Goal: Transaction & Acquisition: Purchase product/service

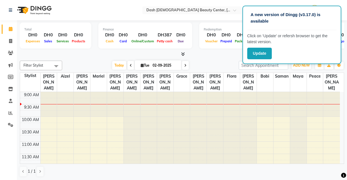
click at [336, 13] on div "A new version of Dingg (v3.17.0) is available Click on ‘Update’ or refersh brow…" at bounding box center [291, 35] width 99 height 58
click at [330, 77] on span "[PERSON_NAME]" at bounding box center [331, 82] width 17 height 19
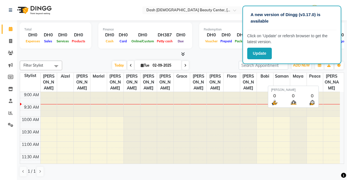
click at [322, 75] on span "Peace" at bounding box center [315, 76] width 16 height 7
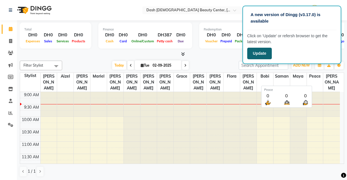
click at [264, 48] on button "Update" at bounding box center [259, 54] width 25 height 12
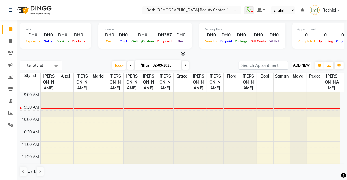
click at [302, 64] on span "ADD NEW" at bounding box center [301, 65] width 17 height 4
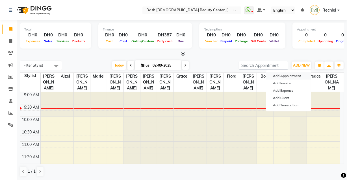
click at [289, 76] on button "Add Appointment" at bounding box center [288, 75] width 45 height 7
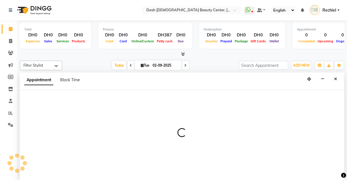
select select "tentative"
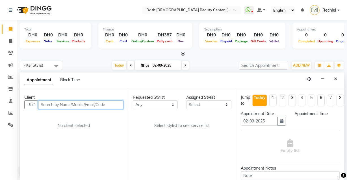
select select "600"
click at [100, 103] on input "text" at bounding box center [80, 105] width 85 height 9
click at [76, 104] on input "text" at bounding box center [80, 105] width 85 height 9
click at [104, 107] on input "text" at bounding box center [80, 105] width 85 height 9
click at [106, 109] on input "text" at bounding box center [80, 105] width 85 height 9
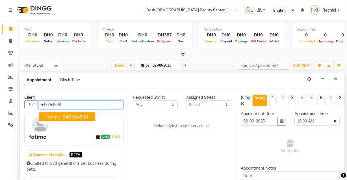
click at [82, 116] on span "547354508" at bounding box center [75, 117] width 25 height 6
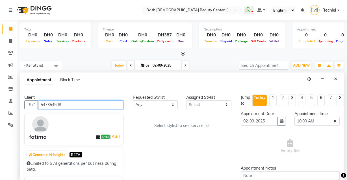
type input "547354508"
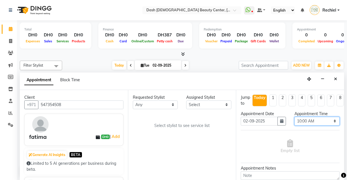
click at [319, 124] on select "Select 10:00 AM 10:15 AM 10:30 AM 10:45 AM 11:00 AM 11:15 AM 11:30 AM 11:45 AM …" at bounding box center [316, 121] width 45 height 9
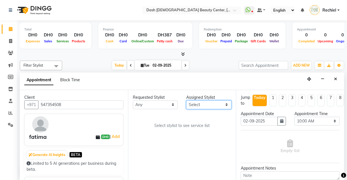
click at [210, 102] on select "Select [PERSON_NAME] [PERSON_NAME] [PERSON_NAME] [PERSON_NAME] [PERSON_NAME] [P…" at bounding box center [208, 105] width 45 height 9
select select "81109"
click at [186, 101] on select "Select [PERSON_NAME] [PERSON_NAME] [PERSON_NAME] [PERSON_NAME] [PERSON_NAME] [P…" at bounding box center [208, 105] width 45 height 9
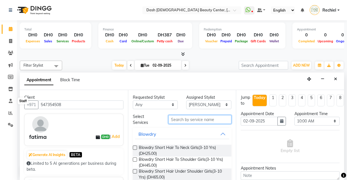
click at [212, 118] on input "text" at bounding box center [199, 119] width 63 height 9
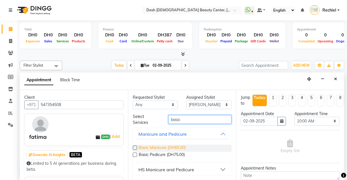
type input "basic"
click at [141, 147] on span "Basic Manicure (DH65.00)" at bounding box center [162, 148] width 47 height 7
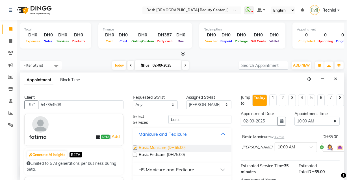
checkbox input "false"
click at [217, 109] on select "Select [PERSON_NAME] [PERSON_NAME] [PERSON_NAME] [PERSON_NAME] [PERSON_NAME] [P…" at bounding box center [208, 105] width 45 height 9
select select "85614"
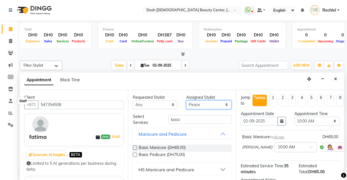
click at [186, 101] on select "Select [PERSON_NAME] [PERSON_NAME] [PERSON_NAME] [PERSON_NAME] [PERSON_NAME] [P…" at bounding box center [208, 105] width 45 height 9
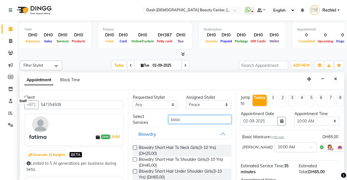
click at [211, 120] on input "basic" at bounding box center [199, 119] width 63 height 9
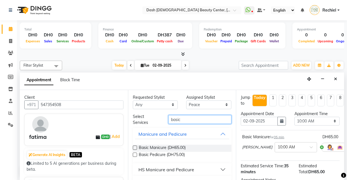
type input "basic"
click at [139, 156] on span "Basic Pedicure (DH75.00)" at bounding box center [162, 155] width 46 height 7
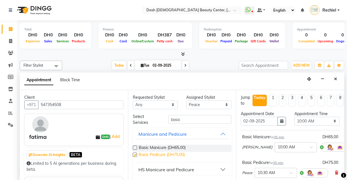
checkbox input "false"
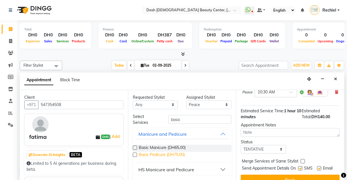
scroll to position [98, 0]
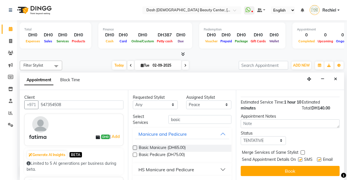
click at [303, 151] on label at bounding box center [302, 153] width 4 height 4
click at [303, 151] on input "checkbox" at bounding box center [302, 153] width 4 height 4
checkbox input "true"
click at [300, 158] on label at bounding box center [300, 160] width 4 height 4
click at [300, 158] on input "checkbox" at bounding box center [300, 160] width 4 height 4
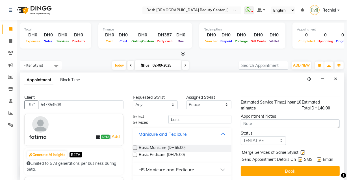
checkbox input "false"
click at [317, 158] on label at bounding box center [319, 160] width 4 height 4
click at [317, 158] on input "checkbox" at bounding box center [319, 160] width 4 height 4
checkbox input "false"
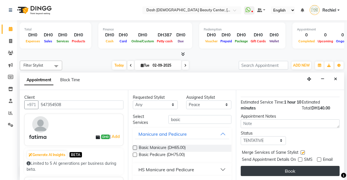
click at [308, 167] on button "Book" at bounding box center [290, 171] width 99 height 10
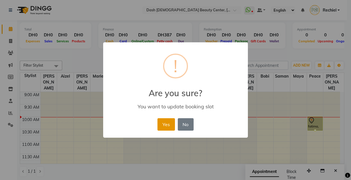
click at [163, 119] on button "Yes" at bounding box center [165, 124] width 17 height 12
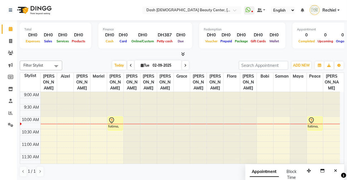
click at [121, 117] on div at bounding box center [115, 120] width 14 height 7
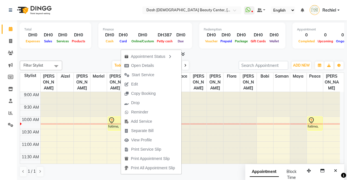
click at [115, 124] on div at bounding box center [115, 124] width 16 height 0
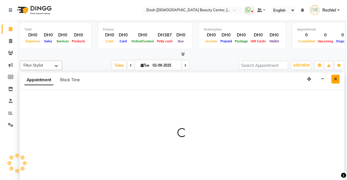
click at [336, 79] on icon "Close" at bounding box center [335, 79] width 3 height 4
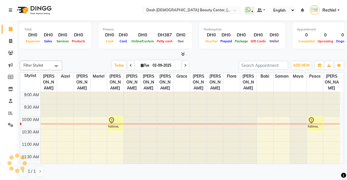
click at [114, 119] on div "fatima, TK01, 10:00 AM-10:35 AM, Basic Manicure" at bounding box center [115, 124] width 15 height 14
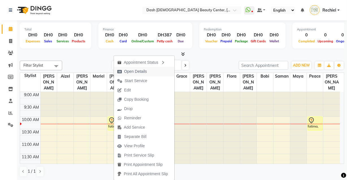
click at [143, 73] on span "Open Details" at bounding box center [135, 72] width 23 height 6
click at [148, 71] on span "Open Details" at bounding box center [133, 71] width 36 height 9
select select "7"
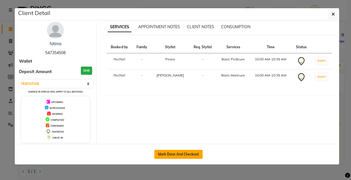
click at [189, 156] on button "Mark Done And Checkout" at bounding box center [178, 154] width 48 height 9
select select "service"
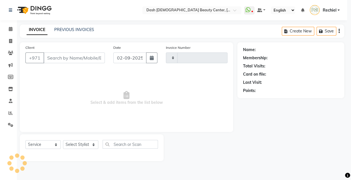
type input "3551"
select select "8372"
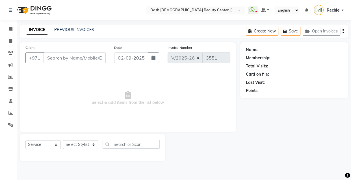
type input "547354508"
select select "85614"
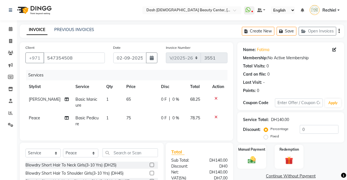
click at [254, 161] on img at bounding box center [251, 160] width 13 height 9
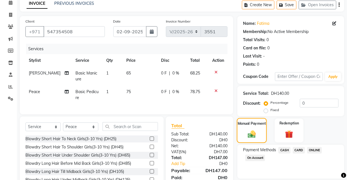
scroll to position [58, 0]
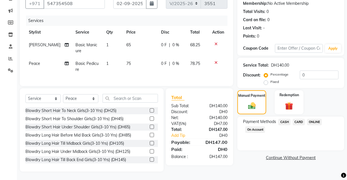
click at [284, 119] on span "CASH" at bounding box center [284, 122] width 12 height 6
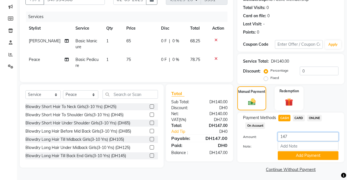
click at [308, 135] on input "147" at bounding box center [308, 136] width 61 height 9
type input "1"
type input "200"
click at [319, 155] on button "Add Payment" at bounding box center [308, 155] width 61 height 9
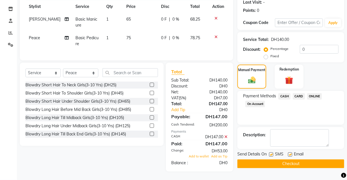
scroll to position [90, 0]
click at [290, 153] on label at bounding box center [290, 155] width 4 height 4
click at [290, 153] on input "checkbox" at bounding box center [290, 155] width 4 height 4
checkbox input "false"
click at [291, 160] on button "Checkout" at bounding box center [290, 164] width 107 height 9
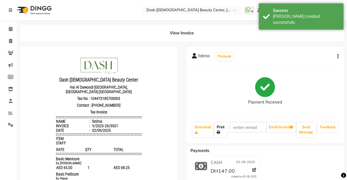
click at [221, 130] on link "Print" at bounding box center [220, 130] width 12 height 15
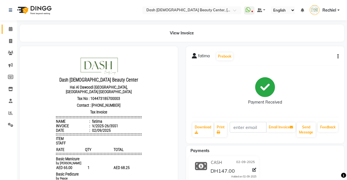
click at [14, 26] on span at bounding box center [11, 29] width 10 height 6
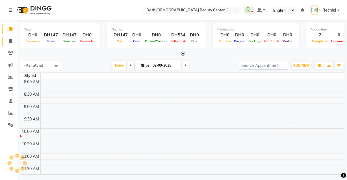
click at [11, 45] on link "Invoice" at bounding box center [9, 41] width 14 height 9
select select "service"
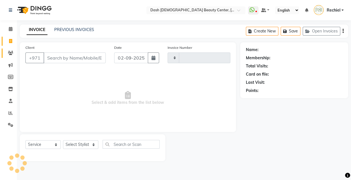
click at [15, 56] on span at bounding box center [11, 53] width 10 height 6
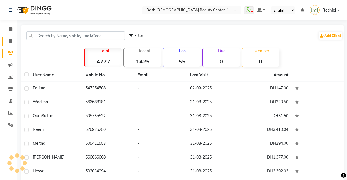
click at [10, 41] on icon at bounding box center [10, 41] width 3 height 4
select select "service"
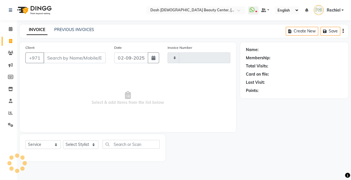
type input "3552"
select select "8372"
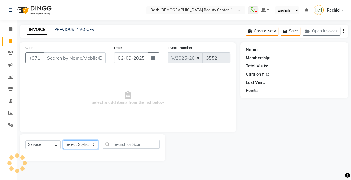
click at [89, 145] on select "Select Stylist [PERSON_NAME] [PERSON_NAME] [PERSON_NAME] [PERSON_NAME] [PERSON_…" at bounding box center [80, 144] width 35 height 9
click at [63, 140] on select "Select Stylist [PERSON_NAME] [PERSON_NAME] [PERSON_NAME] [PERSON_NAME] [PERSON_…" at bounding box center [80, 144] width 35 height 9
click at [76, 148] on select "Select Stylist [PERSON_NAME] [PERSON_NAME] [PERSON_NAME] [PERSON_NAME] [PERSON_…" at bounding box center [80, 144] width 35 height 9
select select "81096"
click at [63, 140] on select "Select Stylist [PERSON_NAME] [PERSON_NAME] [PERSON_NAME] [PERSON_NAME] [PERSON_…" at bounding box center [80, 144] width 35 height 9
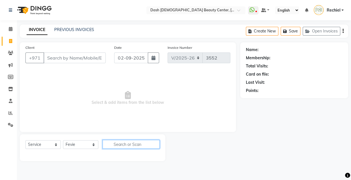
click at [136, 145] on input "text" at bounding box center [131, 144] width 57 height 9
type input "feet massa"
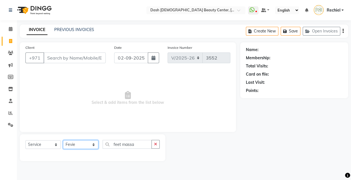
click at [88, 142] on select "Select Stylist [PERSON_NAME] [PERSON_NAME] [PERSON_NAME] [PERSON_NAME] [PERSON_…" at bounding box center [80, 144] width 35 height 9
select select "81113"
click at [63, 140] on select "Select Stylist [PERSON_NAME] [PERSON_NAME] [PERSON_NAME] [PERSON_NAME] [PERSON_…" at bounding box center [80, 144] width 35 height 9
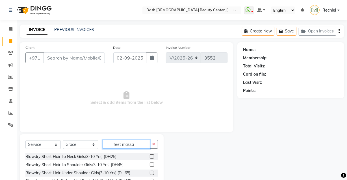
click at [142, 143] on input "feet massa" at bounding box center [126, 144] width 47 height 9
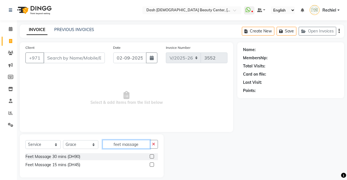
type input "feet massage"
click at [254, 154] on div "Name: Membership: Total Visits: Card on file: Last Visit: Points:" at bounding box center [292, 109] width 111 height 135
click at [10, 29] on icon at bounding box center [11, 29] width 4 height 4
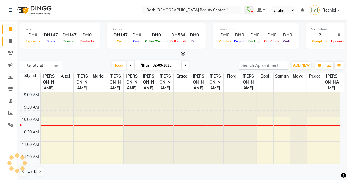
click at [11, 43] on icon at bounding box center [10, 41] width 3 height 4
select select "service"
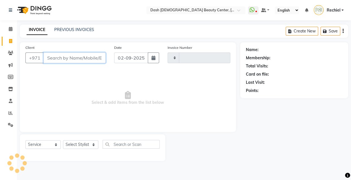
click at [80, 59] on input "Client" at bounding box center [74, 58] width 62 height 11
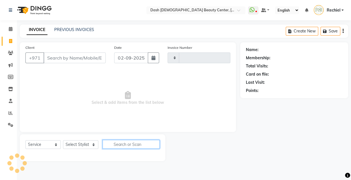
click at [129, 145] on input "text" at bounding box center [131, 144] width 57 height 9
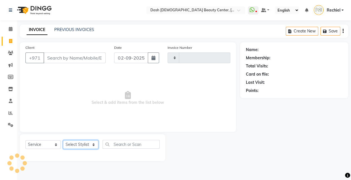
click at [83, 144] on select "Select Stylist" at bounding box center [80, 144] width 35 height 9
click at [63, 140] on select "Select Stylist" at bounding box center [80, 144] width 35 height 9
click at [85, 59] on input "Client" at bounding box center [74, 58] width 62 height 11
click at [90, 57] on input "Client" at bounding box center [74, 58] width 62 height 11
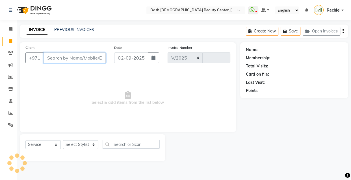
select select "8372"
type input "3552"
type input "501366215"
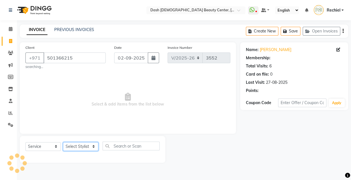
click at [90, 149] on select "Select Stylist" at bounding box center [80, 146] width 35 height 9
select select "81110"
click at [63, 142] on select "Select Stylist [PERSON_NAME] [PERSON_NAME] [PERSON_NAME] [PERSON_NAME] [PERSON_…" at bounding box center [80, 146] width 35 height 9
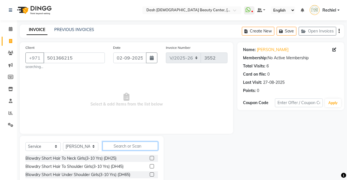
click at [114, 145] on input "text" at bounding box center [130, 146] width 55 height 9
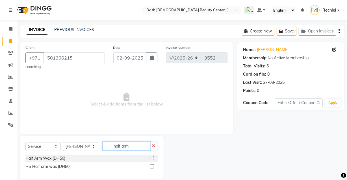
type input "half arm"
click at [152, 158] on label at bounding box center [152, 158] width 4 height 4
click at [152, 158] on input "checkbox" at bounding box center [152, 159] width 4 height 4
checkbox input "true"
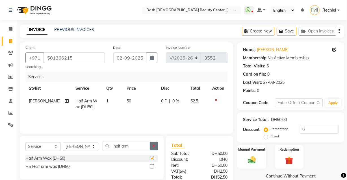
click at [154, 146] on icon "button" at bounding box center [153, 146] width 3 height 4
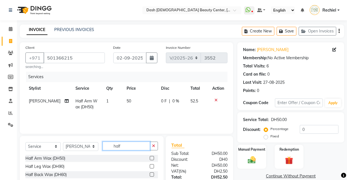
type input "half"
click at [150, 167] on label at bounding box center [152, 166] width 4 height 4
click at [150, 167] on input "checkbox" at bounding box center [152, 167] width 4 height 4
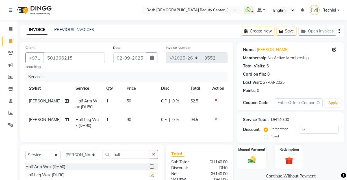
checkbox input "false"
click at [153, 156] on icon "button" at bounding box center [153, 155] width 3 height 4
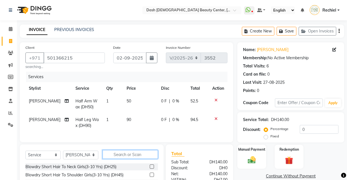
click at [140, 159] on input "text" at bounding box center [130, 154] width 55 height 9
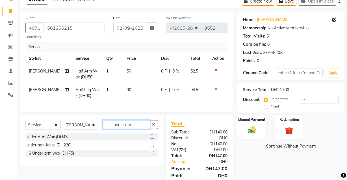
type input "under arm"
click at [152, 139] on label at bounding box center [152, 137] width 4 height 4
click at [152, 139] on input "checkbox" at bounding box center [152, 137] width 4 height 4
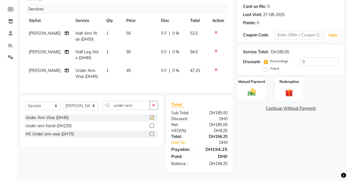
checkbox input "false"
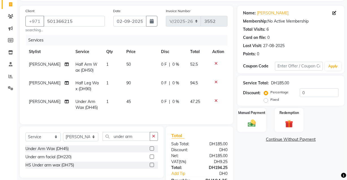
scroll to position [41, 0]
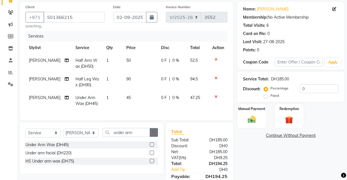
click at [153, 134] on icon "button" at bounding box center [153, 132] width 3 height 4
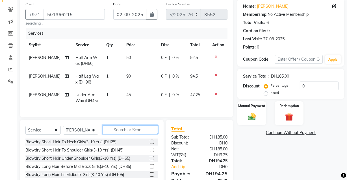
scroll to position [44, 0]
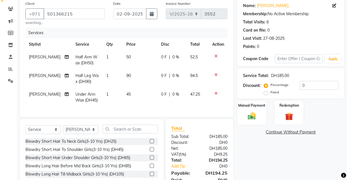
click at [159, 124] on div "Select Service Product Membership Package Voucher Prepaid Gift Card Select Styl…" at bounding box center [92, 160] width 144 height 83
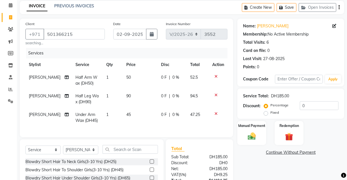
scroll to position [25, 0]
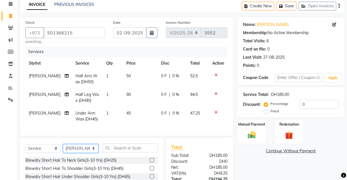
click at [91, 152] on select "Select Stylist [PERSON_NAME] [PERSON_NAME] [PERSON_NAME] [PERSON_NAME] [PERSON_…" at bounding box center [80, 148] width 35 height 9
click at [149, 142] on div "Select Service Product Membership Package Voucher Prepaid Gift Card Select Styl…" at bounding box center [92, 179] width 144 height 83
click at [33, 78] on span "[PERSON_NAME]" at bounding box center [45, 75] width 32 height 5
select select "81110"
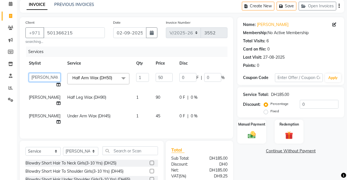
click at [37, 80] on select "[PERSON_NAME] [PERSON_NAME] [PERSON_NAME] [PERSON_NAME] [PERSON_NAME] [PERSON_N…" at bounding box center [45, 77] width 32 height 9
select select "81111"
click at [31, 94] on td "[PERSON_NAME]" at bounding box center [44, 100] width 38 height 19
select select "81110"
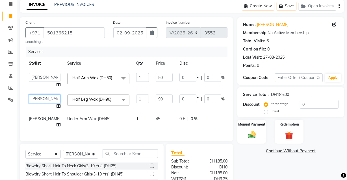
click at [36, 98] on select "[PERSON_NAME] [PERSON_NAME] [PERSON_NAME] [PERSON_NAME] [PERSON_NAME] [PERSON_N…" at bounding box center [45, 99] width 32 height 9
select select "82784"
click at [31, 119] on span "[PERSON_NAME]" at bounding box center [45, 118] width 32 height 5
select select "81110"
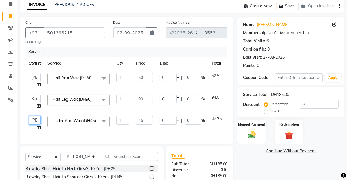
click at [37, 119] on select "[PERSON_NAME] [PERSON_NAME] [PERSON_NAME] [PERSON_NAME] [PERSON_NAME] [PERSON_N…" at bounding box center [35, 120] width 12 height 9
select select "82784"
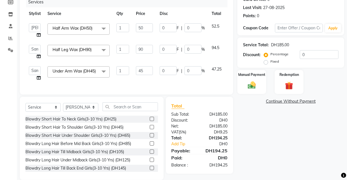
scroll to position [75, 0]
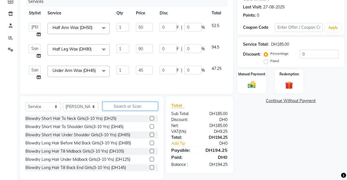
click at [123, 111] on input "text" at bounding box center [130, 106] width 55 height 9
click at [83, 111] on select "Select Stylist [PERSON_NAME] [PERSON_NAME] [PERSON_NAME] [PERSON_NAME] [PERSON_…" at bounding box center [80, 107] width 35 height 9
select select "81106"
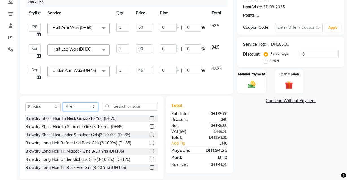
click at [63, 109] on select "Select Stylist [PERSON_NAME] [PERSON_NAME] [PERSON_NAME] [PERSON_NAME] [PERSON_…" at bounding box center [80, 107] width 35 height 9
click at [117, 111] on input "text" at bounding box center [130, 106] width 55 height 9
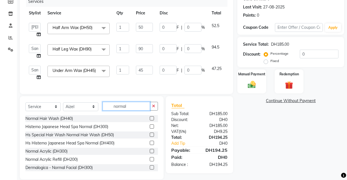
click at [147, 111] on input "normal" at bounding box center [126, 106] width 47 height 9
type input "normal"
click at [150, 121] on label at bounding box center [152, 118] width 4 height 4
click at [150, 121] on input "checkbox" at bounding box center [152, 119] width 4 height 4
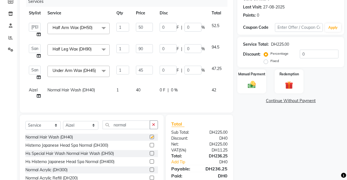
checkbox input "false"
click at [153, 127] on icon "button" at bounding box center [153, 125] width 3 height 4
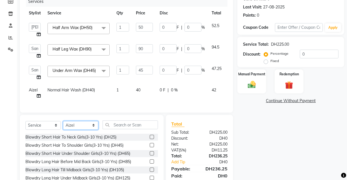
click at [88, 129] on select "Select Stylist [PERSON_NAME] [PERSON_NAME] [PERSON_NAME] [PERSON_NAME] [PERSON_…" at bounding box center [80, 125] width 35 height 9
select select "82782"
click at [63, 127] on select "Select Stylist [PERSON_NAME] [PERSON_NAME] [PERSON_NAME] [PERSON_NAME] [PERSON_…" at bounding box center [80, 125] width 35 height 9
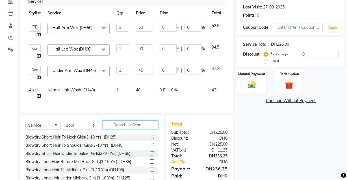
click at [143, 129] on input "text" at bounding box center [130, 125] width 55 height 9
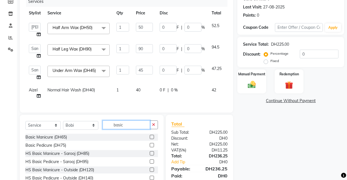
type input "basic"
click at [150, 139] on label at bounding box center [152, 137] width 4 height 4
click at [150, 139] on input "checkbox" at bounding box center [152, 138] width 4 height 4
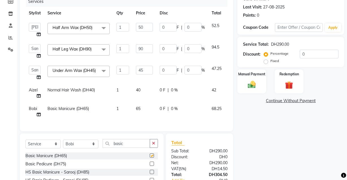
checkbox input "false"
click at [154, 145] on icon "button" at bounding box center [153, 143] width 3 height 4
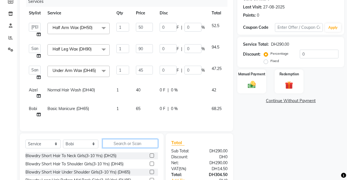
click at [129, 148] on input "text" at bounding box center [130, 143] width 55 height 9
click at [96, 147] on select "Select Stylist [PERSON_NAME] [PERSON_NAME] [PERSON_NAME] [PERSON_NAME] [PERSON_…" at bounding box center [80, 144] width 35 height 9
select select "81107"
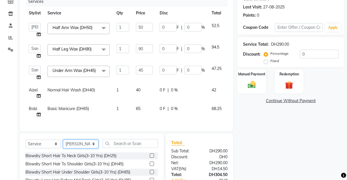
click at [63, 146] on select "Select Stylist [PERSON_NAME] [PERSON_NAME] [PERSON_NAME] [PERSON_NAME] [PERSON_…" at bounding box center [80, 144] width 35 height 9
click at [132, 148] on input "text" at bounding box center [130, 143] width 55 height 9
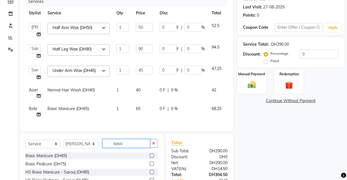
type input "basic"
click at [150, 166] on label at bounding box center [152, 164] width 4 height 4
click at [150, 166] on input "checkbox" at bounding box center [152, 164] width 4 height 4
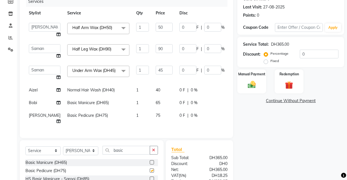
checkbox input "false"
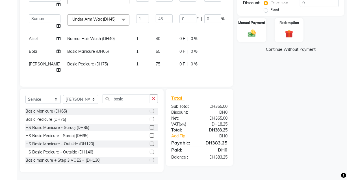
scroll to position [133, 0]
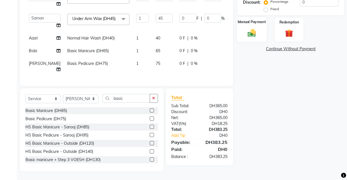
click at [255, 28] on img at bounding box center [252, 33] width 14 height 10
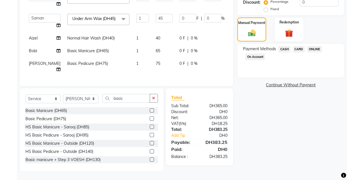
click at [302, 46] on span "CARD" at bounding box center [299, 49] width 12 height 6
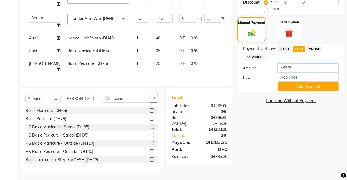
click at [310, 64] on input "383.25" at bounding box center [308, 68] width 61 height 9
type input "3"
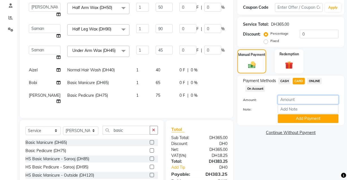
scroll to position [99, 0]
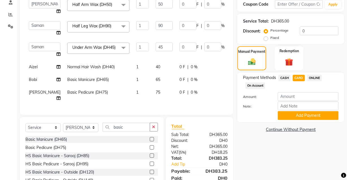
click at [282, 79] on span "CASH" at bounding box center [284, 78] width 12 height 6
click at [297, 77] on span "CARD" at bounding box center [299, 78] width 12 height 6
click at [303, 95] on input "383.25" at bounding box center [308, 96] width 61 height 9
type input "3"
type input "189"
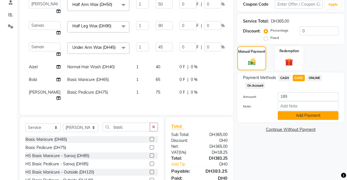
click at [314, 117] on button "Add Payment" at bounding box center [308, 115] width 61 height 9
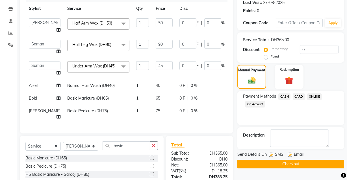
scroll to position [82, 0]
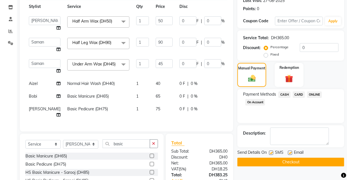
click at [281, 96] on span "CASH" at bounding box center [284, 95] width 12 height 6
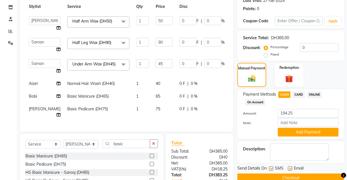
click at [302, 94] on span "CARD" at bounding box center [299, 95] width 12 height 6
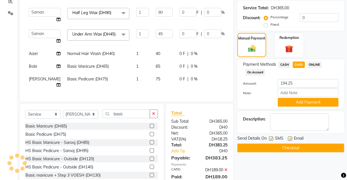
scroll to position [96, 0]
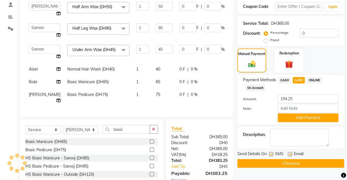
click at [286, 79] on span "CASH" at bounding box center [284, 80] width 12 height 6
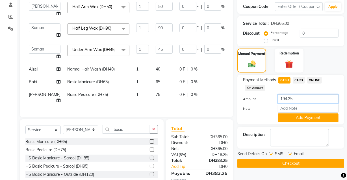
click at [306, 98] on input "194.25" at bounding box center [308, 99] width 61 height 9
type input "1"
type input "200"
click at [313, 118] on button "Add Payment" at bounding box center [308, 118] width 61 height 9
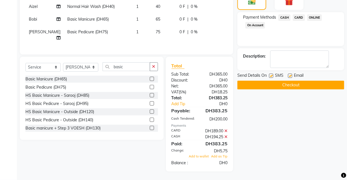
scroll to position [176, 0]
click at [291, 74] on label at bounding box center [290, 76] width 4 height 4
click at [291, 74] on input "checkbox" at bounding box center [290, 76] width 4 height 4
checkbox input "false"
click at [289, 81] on button "Checkout" at bounding box center [290, 85] width 107 height 9
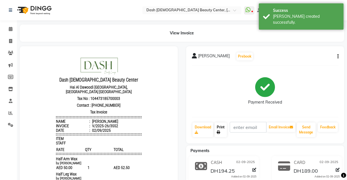
click at [225, 133] on link "Print" at bounding box center [220, 130] width 12 height 15
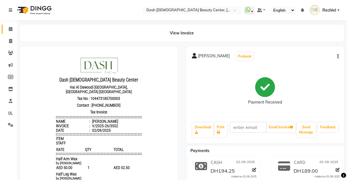
click at [9, 33] on link "Calendar" at bounding box center [9, 29] width 14 height 9
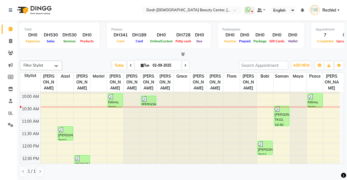
scroll to position [22, 0]
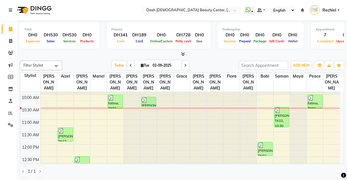
click at [261, 145] on div "[PERSON_NAME], TK02, 11:55 AM-12:30 PM, Basic Manicure (DH65)" at bounding box center [265, 149] width 15 height 14
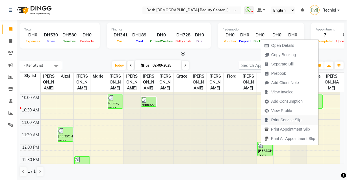
click at [295, 122] on span "Print Service Slip" at bounding box center [286, 120] width 30 height 6
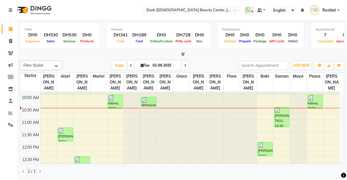
click at [12, 29] on icon at bounding box center [11, 29] width 4 height 4
click at [8, 45] on link "Invoice" at bounding box center [9, 41] width 14 height 9
select select "service"
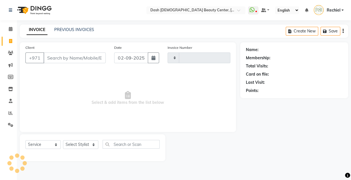
type input "3553"
select select "8372"
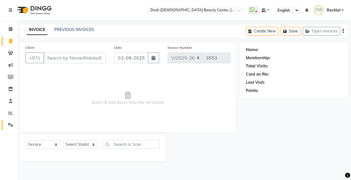
click at [10, 128] on link "Settings" at bounding box center [9, 125] width 14 height 9
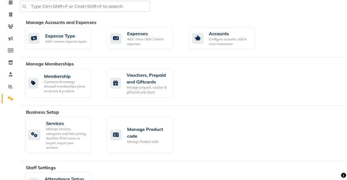
scroll to position [29, 0]
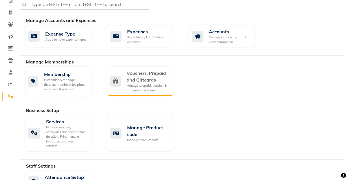
click at [156, 82] on div "Vouchers, Prepaid and Giftcards" at bounding box center [148, 77] width 42 height 14
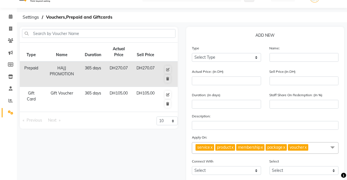
scroll to position [12, 0]
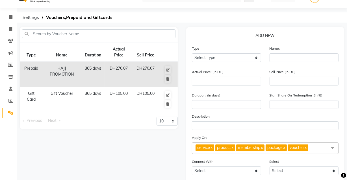
click at [133, 101] on td "DH105.00" at bounding box center [145, 99] width 25 height 25
click at [168, 93] on icon at bounding box center [167, 94] width 3 height 3
select select "G"
type input "Gift Voucher"
type input "105"
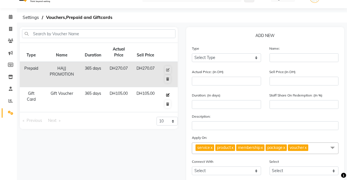
type input "105"
type input "365"
type input "100"
checkbox input "true"
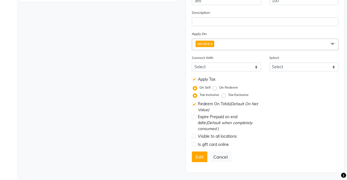
scroll to position [141, 0]
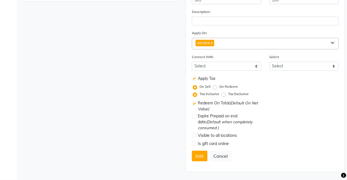
click at [311, 97] on div "Tax Inclusive Tax Exclusive" at bounding box center [266, 94] width 144 height 7
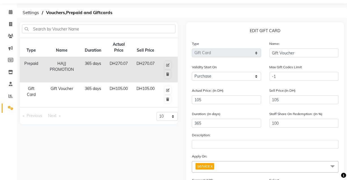
scroll to position [0, 0]
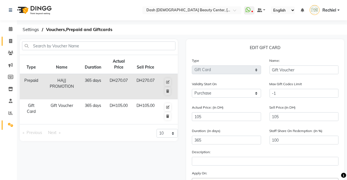
click at [11, 40] on icon at bounding box center [10, 41] width 3 height 4
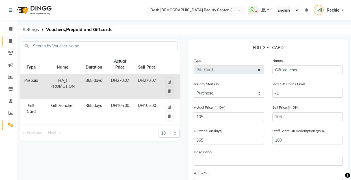
select select "service"
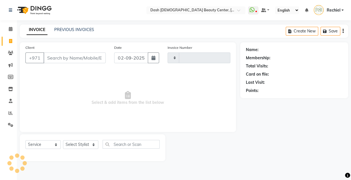
type input "3553"
select select "8372"
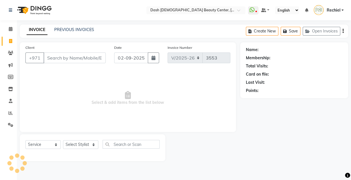
click at [69, 60] on input "Client" at bounding box center [74, 58] width 62 height 11
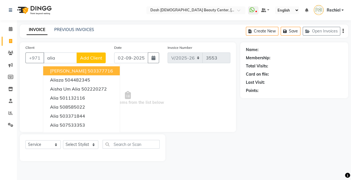
type input "alia"
click at [274, 151] on div "Name: Membership: Total Visits: Card on file: Last Visit: Points:" at bounding box center [296, 101] width 112 height 119
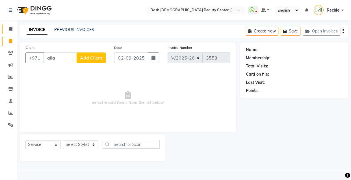
click at [8, 25] on link "Calendar" at bounding box center [9, 29] width 14 height 9
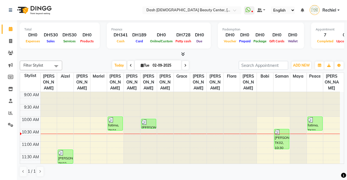
click at [275, 129] on div "[PERSON_NAME], TK02, 10:30 AM-11:20 AM, Half Leg Wax (DH90),Under Arm Wax (DH45)" at bounding box center [281, 139] width 15 height 20
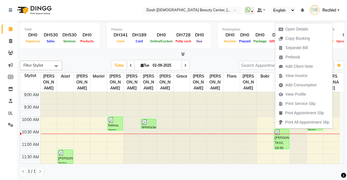
click at [338, 10] on link "Rechiel" at bounding box center [325, 10] width 30 height 9
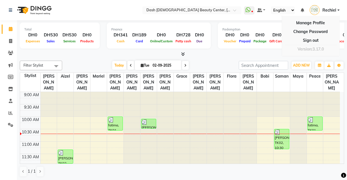
click at [272, 117] on td at bounding box center [189, 120] width 299 height 6
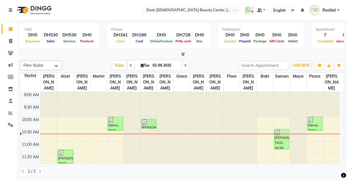
click at [330, 11] on span "Rechiel" at bounding box center [329, 10] width 14 height 6
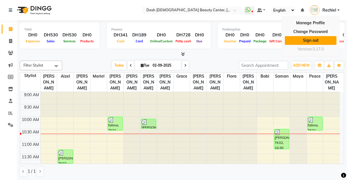
click at [322, 40] on link "Sign out" at bounding box center [311, 40] width 52 height 9
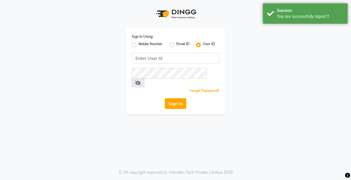
click at [147, 48] on label "Mobile Number" at bounding box center [150, 45] width 24 height 7
click at [142, 45] on input "Mobile Number" at bounding box center [140, 44] width 4 height 4
radio input "true"
radio input "false"
click at [146, 58] on span at bounding box center [146, 60] width 7 height 6
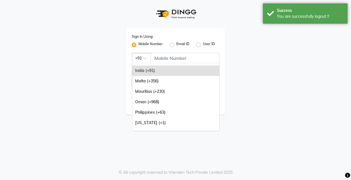
scroll to position [141, 0]
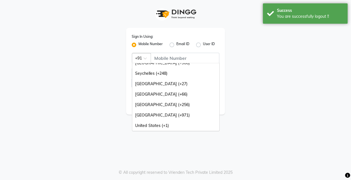
click at [164, 114] on div "[GEOGRAPHIC_DATA] (+971)" at bounding box center [175, 115] width 87 height 10
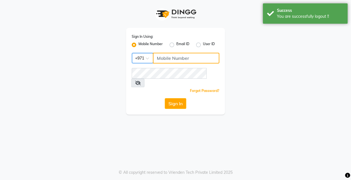
click at [194, 58] on input "Username" at bounding box center [186, 58] width 66 height 11
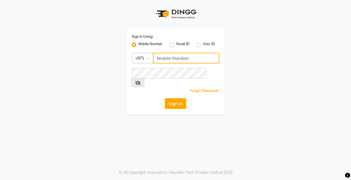
click at [185, 60] on input "Username" at bounding box center [186, 58] width 66 height 11
click at [193, 57] on input "Username" at bounding box center [186, 58] width 66 height 11
type input "524313703"
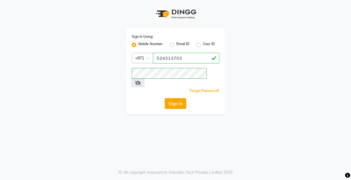
click at [184, 98] on button "Sign In" at bounding box center [175, 103] width 21 height 11
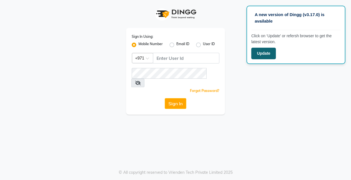
click at [269, 55] on button "Update" at bounding box center [263, 54] width 25 height 12
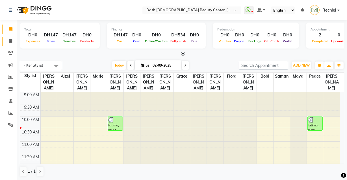
click at [8, 42] on span at bounding box center [11, 41] width 10 height 6
select select "service"
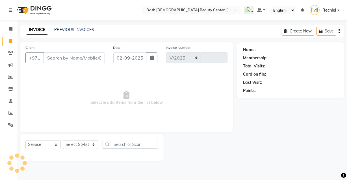
select select "8372"
type input "3552"
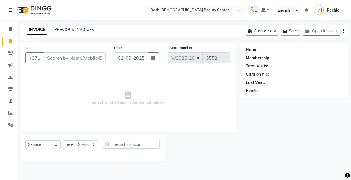
click at [91, 59] on input "Client" at bounding box center [74, 58] width 62 height 11
click at [11, 57] on link "Clients" at bounding box center [9, 53] width 14 height 9
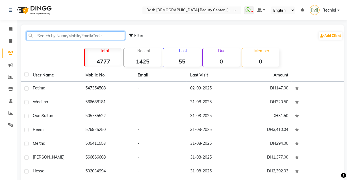
click at [61, 36] on input "text" at bounding box center [75, 35] width 99 height 9
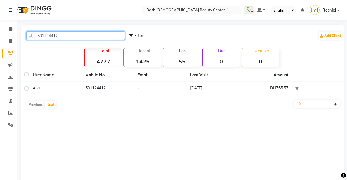
type input "501124412"
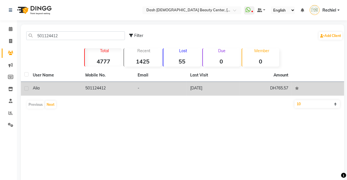
click at [149, 92] on td "-" at bounding box center [160, 89] width 53 height 14
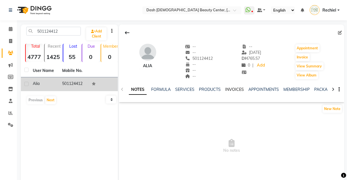
click at [235, 88] on link "INVOICES" at bounding box center [234, 89] width 19 height 5
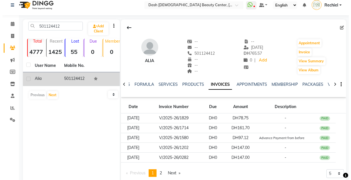
scroll to position [18, 0]
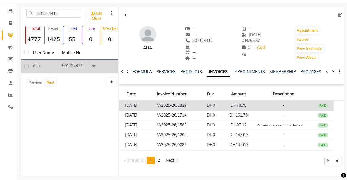
click at [255, 104] on td "DH78.75" at bounding box center [238, 106] width 33 height 10
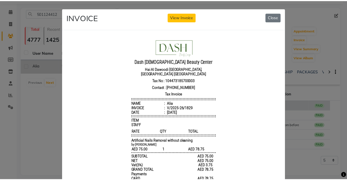
scroll to position [5, 0]
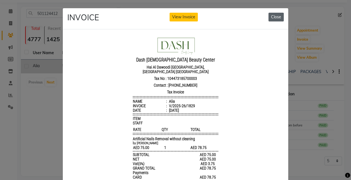
click at [275, 21] on button "Close" at bounding box center [275, 17] width 15 height 9
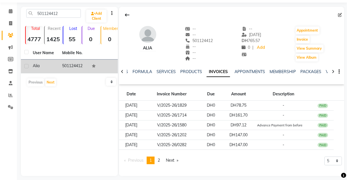
click at [89, 135] on div "501124412 Add Client Total 4777 Recent 1425 Lost 55 Due 0 Member 0 User Name Mo…" at bounding box center [69, 91] width 97 height 169
click at [11, 23] on icon at bounding box center [10, 23] width 3 height 4
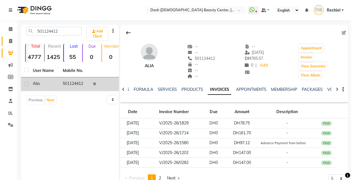
select select "8372"
select select "service"
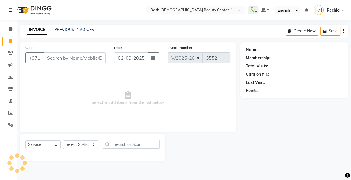
click at [79, 56] on input "Client" at bounding box center [74, 58] width 62 height 11
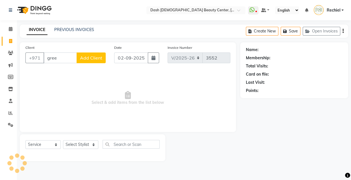
type input "gree"
click at [178, 14] on ng-select "Select Location × Dash Ladies Beauty Center, Al Shabhat Plaza" at bounding box center [195, 10] width 99 height 8
click at [79, 144] on select "Select Stylist [PERSON_NAME] [PERSON_NAME] [PERSON_NAME] [PERSON_NAME] [PERSON_…" at bounding box center [80, 144] width 35 height 9
select select "82782"
click at [63, 140] on select "Select Stylist [PERSON_NAME] [PERSON_NAME] [PERSON_NAME] [PERSON_NAME] [PERSON_…" at bounding box center [80, 144] width 35 height 9
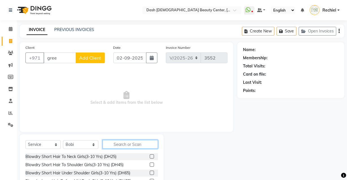
click at [125, 143] on input "text" at bounding box center [130, 144] width 55 height 9
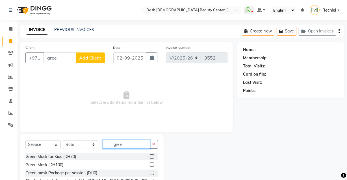
type input "gree"
